Goal: Find contact information: Find contact information

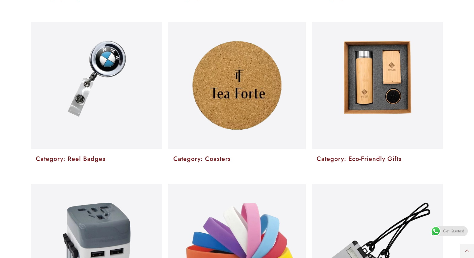
scroll to position [3023, 0]
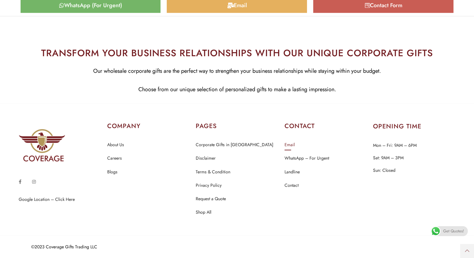
click at [288, 143] on link "Email" at bounding box center [290, 145] width 10 height 8
click at [298, 157] on link "WhatsApp – For Urgent" at bounding box center [307, 158] width 45 height 8
click at [292, 185] on link "Contact" at bounding box center [292, 185] width 14 height 8
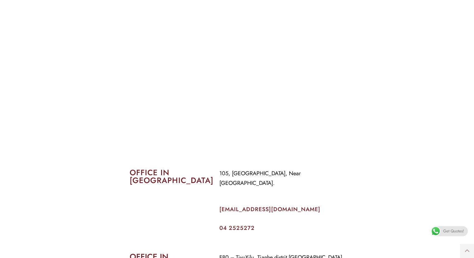
scroll to position [156, 0]
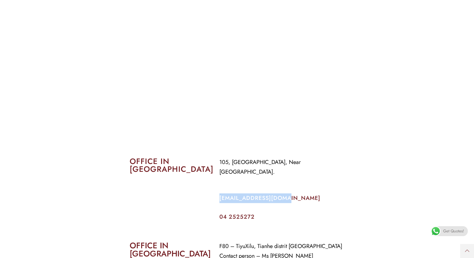
copy link "info@coverageuae.com"
drag, startPoint x: 291, startPoint y: 189, endPoint x: 219, endPoint y: 190, distance: 72.7
click at [219, 190] on div "105, Al Faraidooni Building, Near Al Jadeed Bakery. info@coverageuae.com 04 252…" at bounding box center [282, 187] width 135 height 71
copy link "info@coverageuae.com"
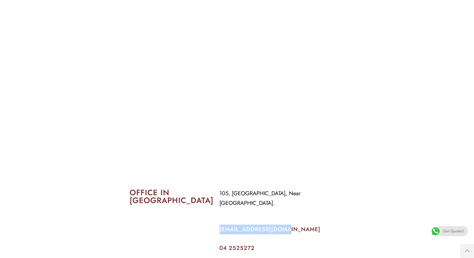
scroll to position [281, 0]
